Goal: Task Accomplishment & Management: Complete application form

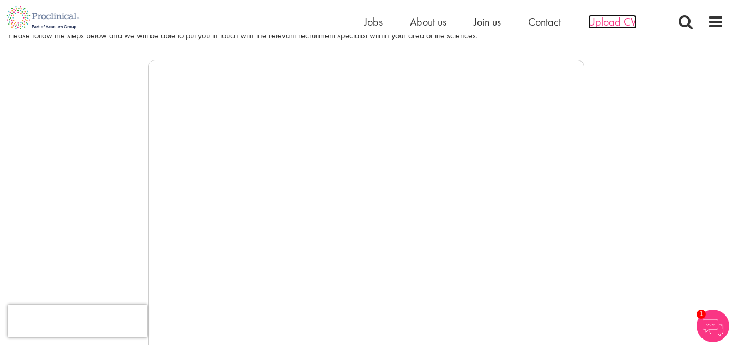
click at [610, 23] on span "Upload CV" at bounding box center [612, 22] width 49 height 14
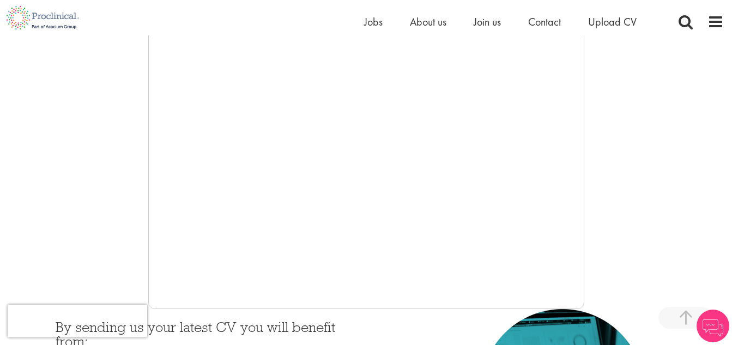
scroll to position [109, 0]
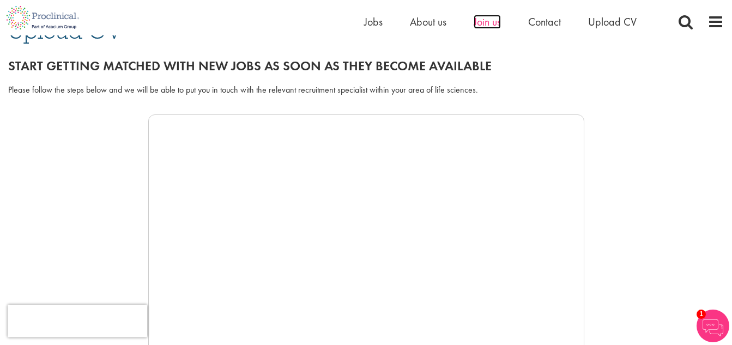
click at [499, 28] on span "Join us" at bounding box center [487, 22] width 27 height 14
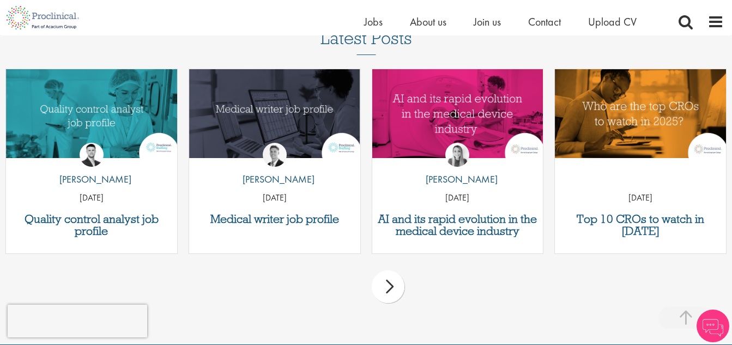
scroll to position [1317, 0]
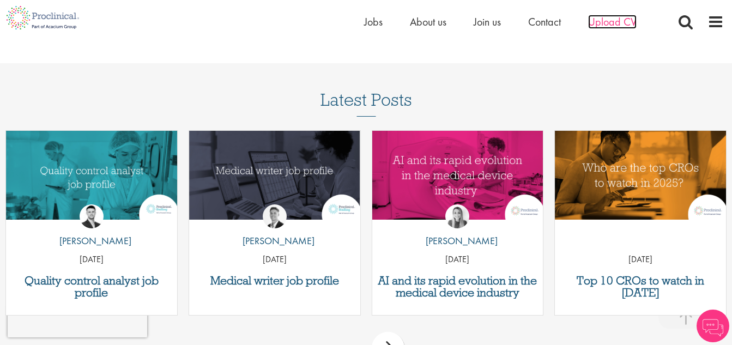
click at [625, 23] on span "Upload CV" at bounding box center [612, 22] width 49 height 14
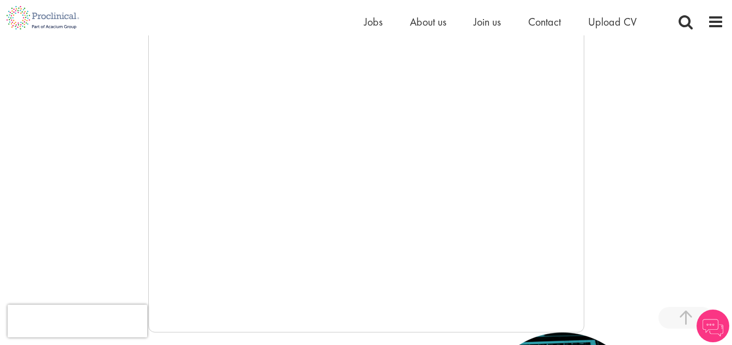
scroll to position [218, 0]
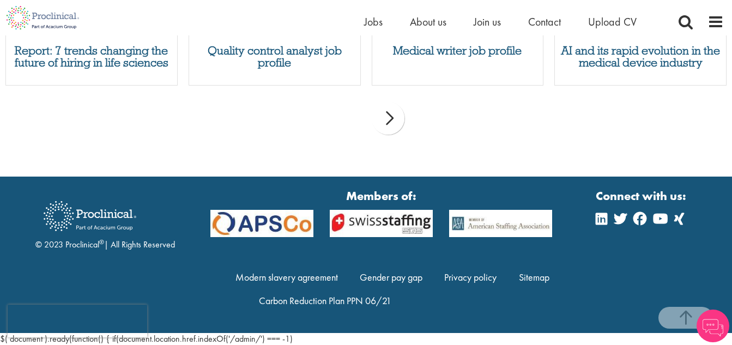
scroll to position [1243, 0]
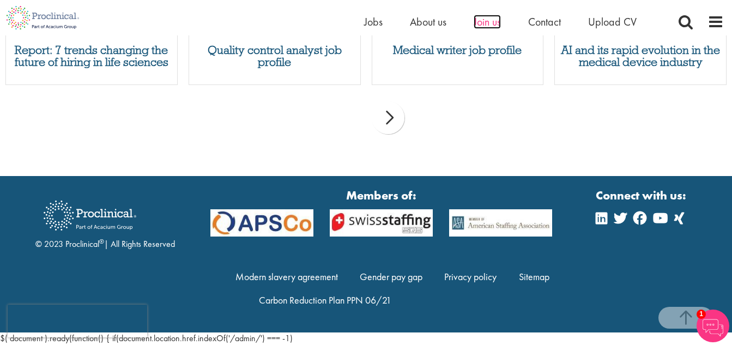
click at [487, 24] on span "Join us" at bounding box center [487, 22] width 27 height 14
